Goal: Information Seeking & Learning: Learn about a topic

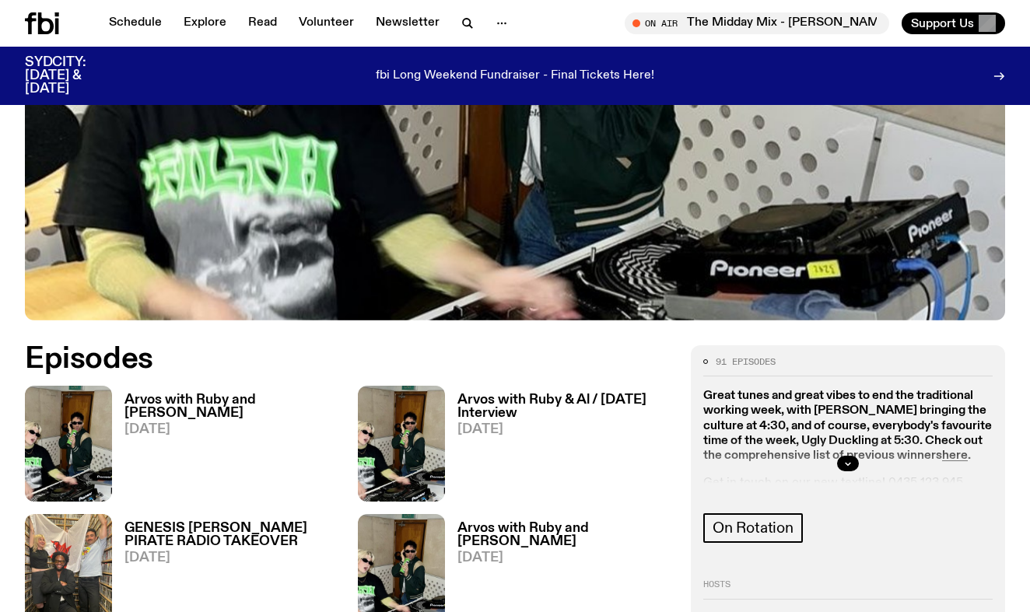
scroll to position [537, 0]
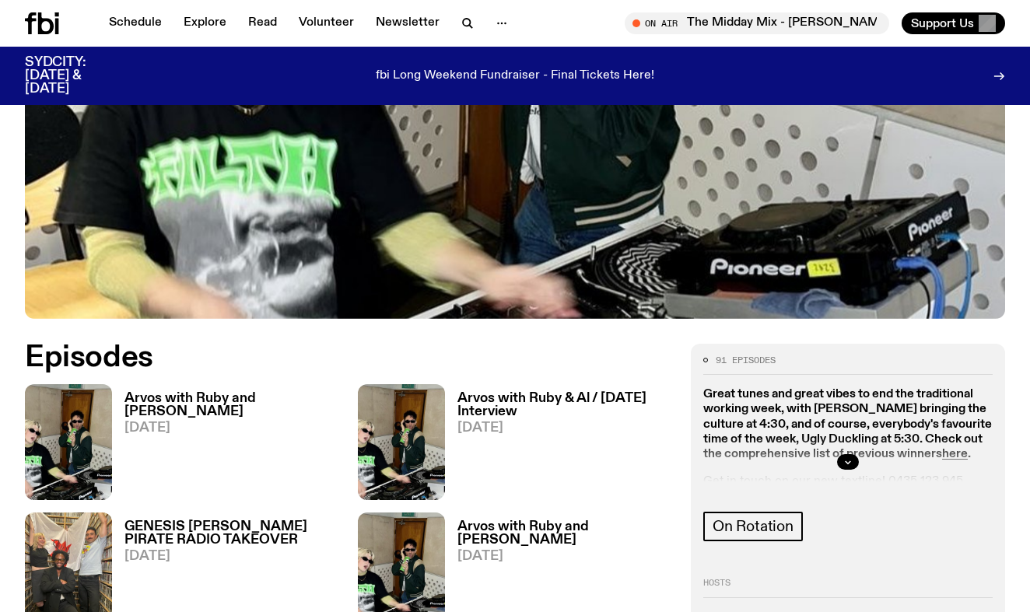
click at [954, 437] on div at bounding box center [847, 462] width 289 height 50
click at [847, 461] on icon "button" at bounding box center [848, 462] width 5 height 2
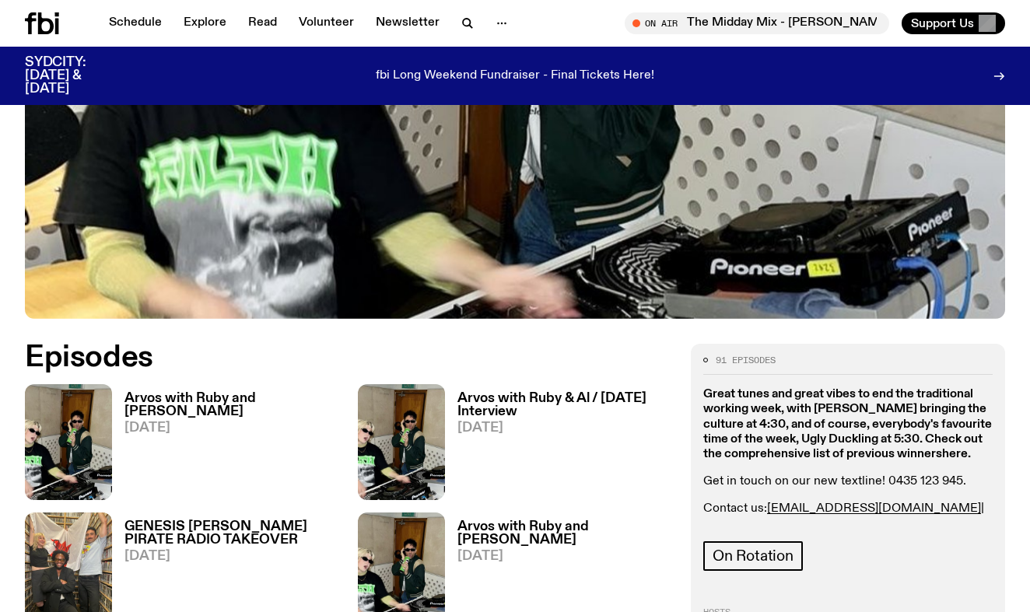
click at [964, 448] on strong "here" at bounding box center [955, 454] width 26 height 12
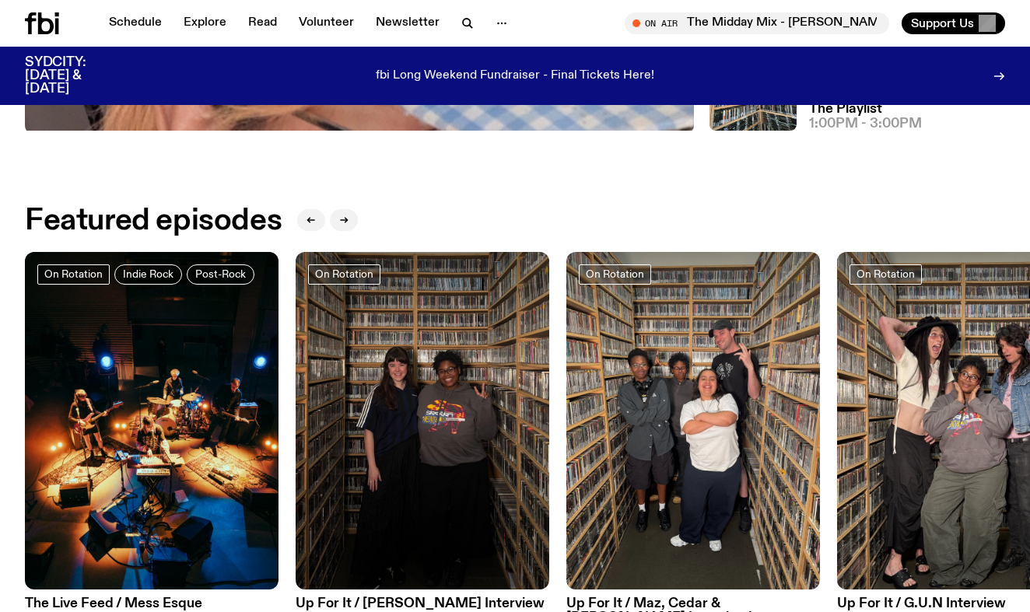
scroll to position [555, 0]
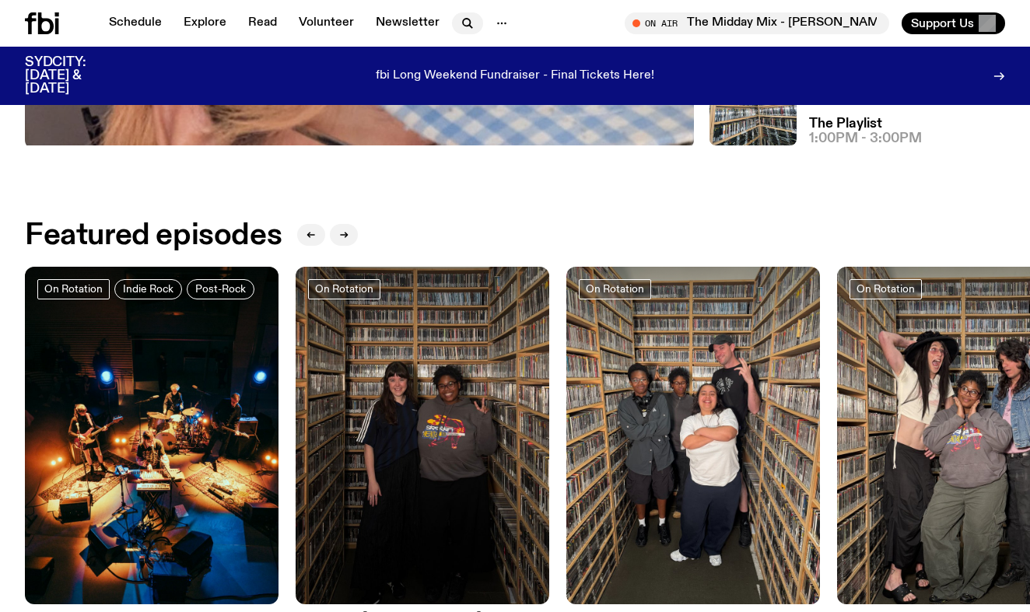
click at [462, 23] on icon "button" at bounding box center [467, 23] width 19 height 19
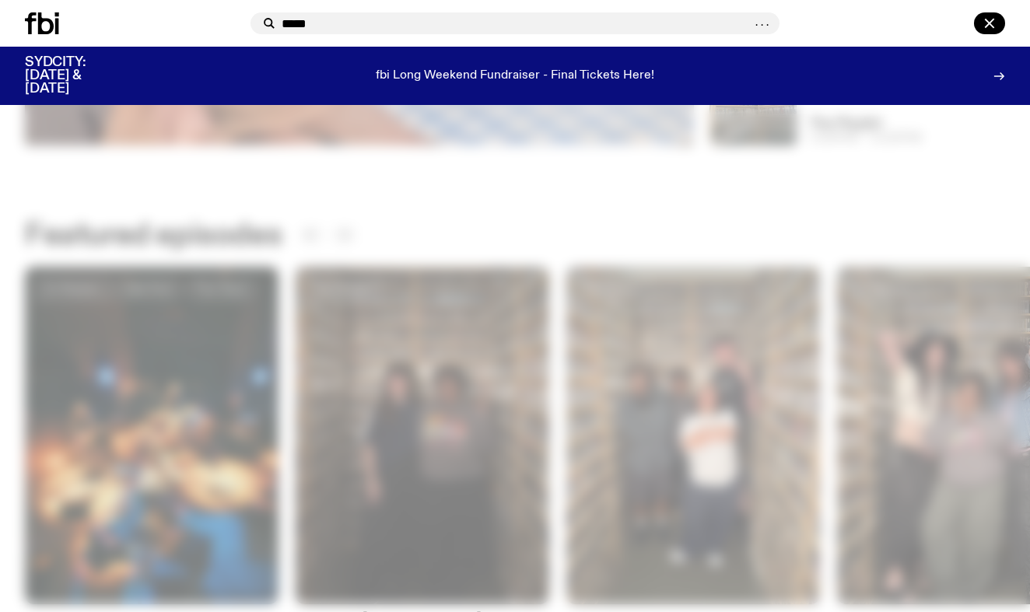
type input "****"
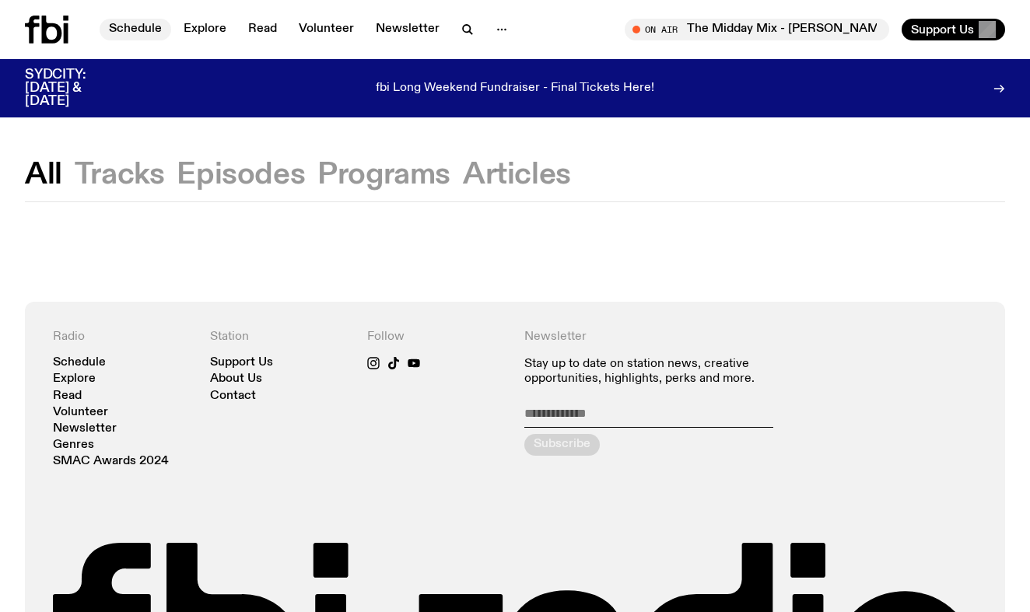
click at [141, 33] on link "Schedule" at bounding box center [136, 30] width 72 height 22
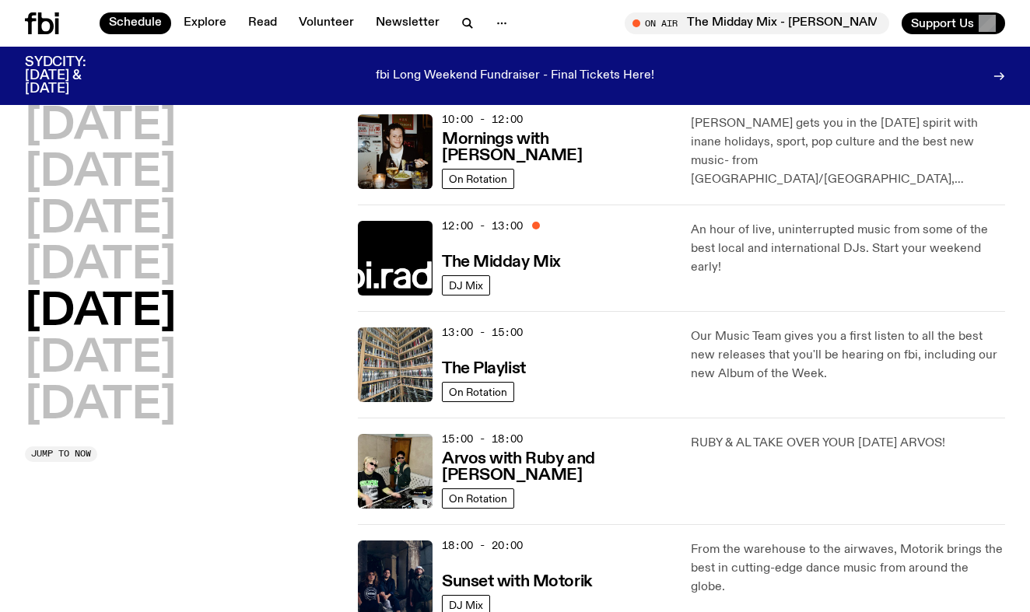
scroll to position [313, 0]
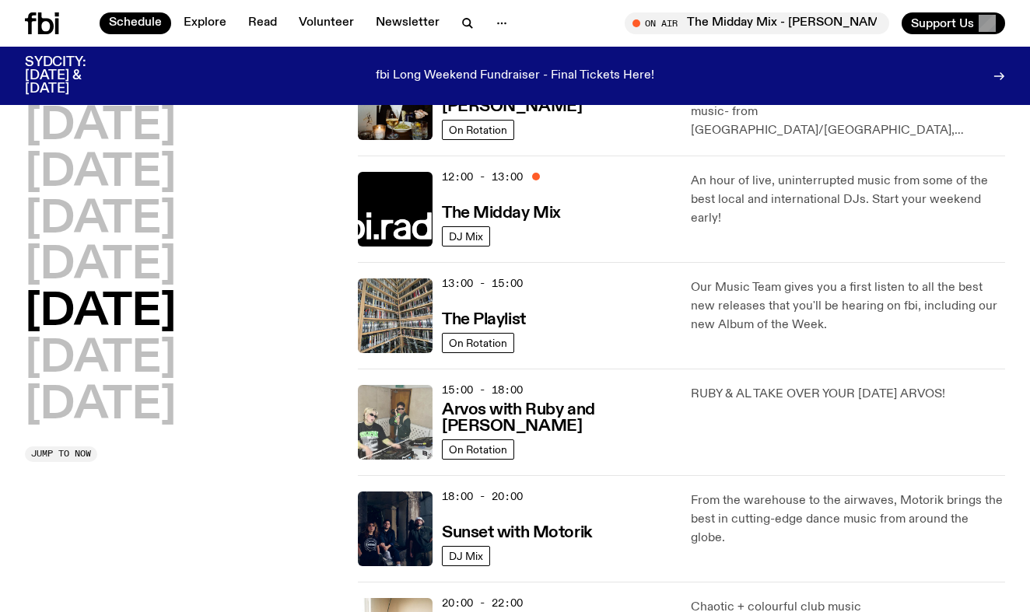
click at [401, 416] on img at bounding box center [395, 422] width 75 height 75
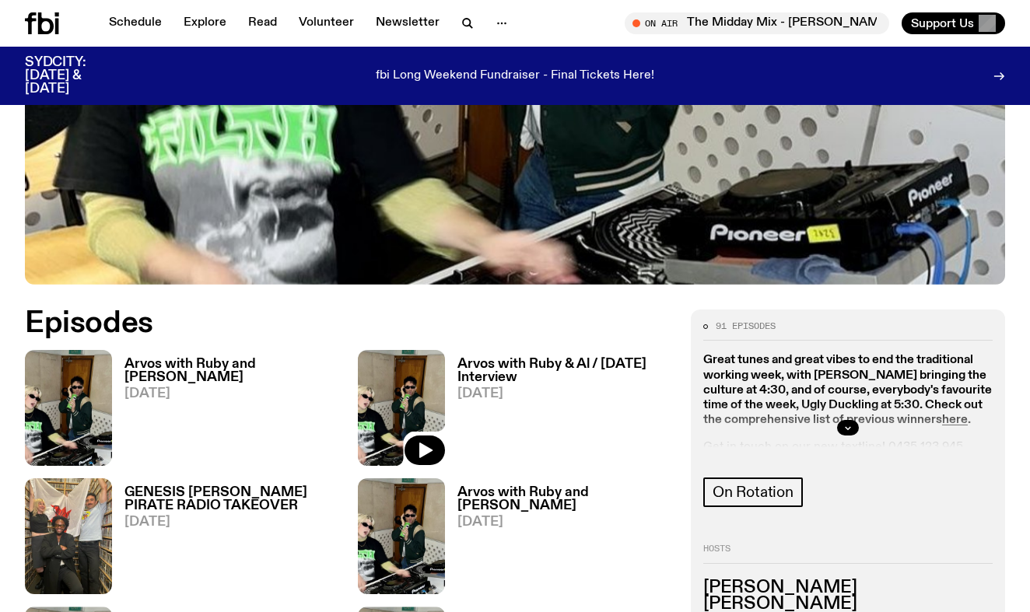
scroll to position [574, 0]
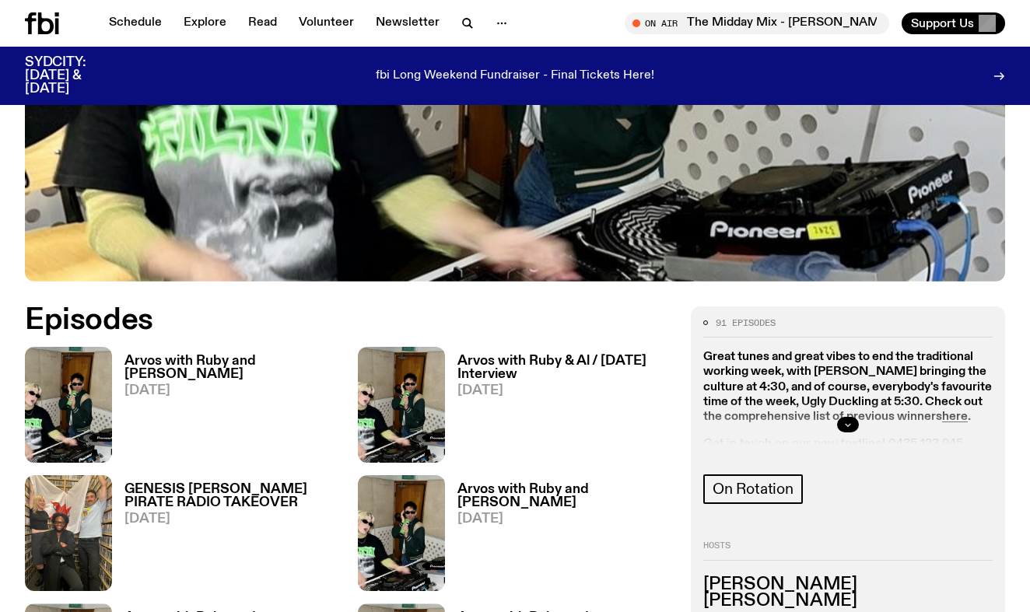
click at [849, 420] on icon "button" at bounding box center [847, 424] width 9 height 9
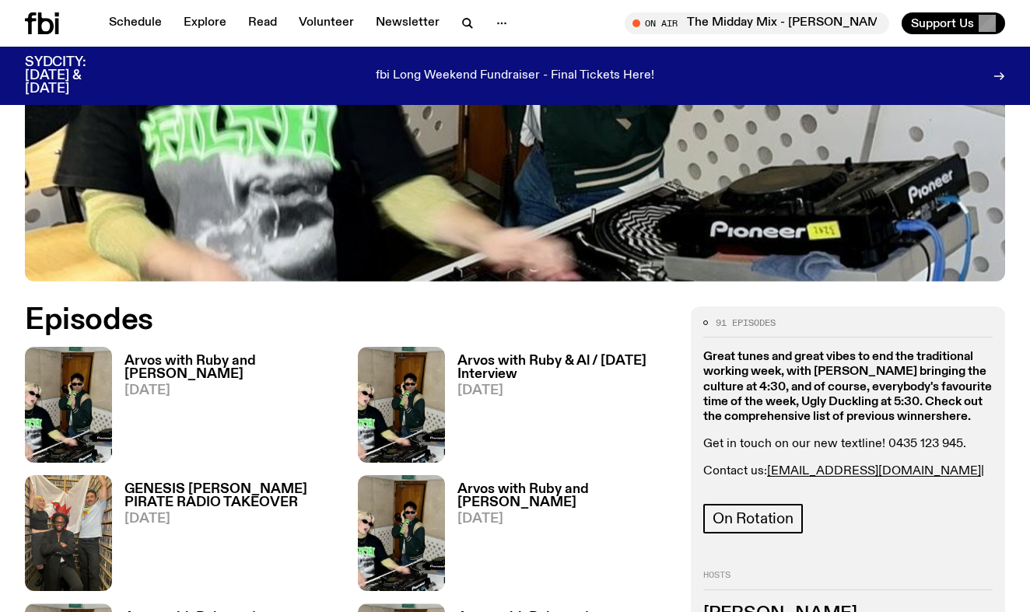
click at [952, 411] on strong "here" at bounding box center [955, 417] width 26 height 12
